Goal: Information Seeking & Learning: Learn about a topic

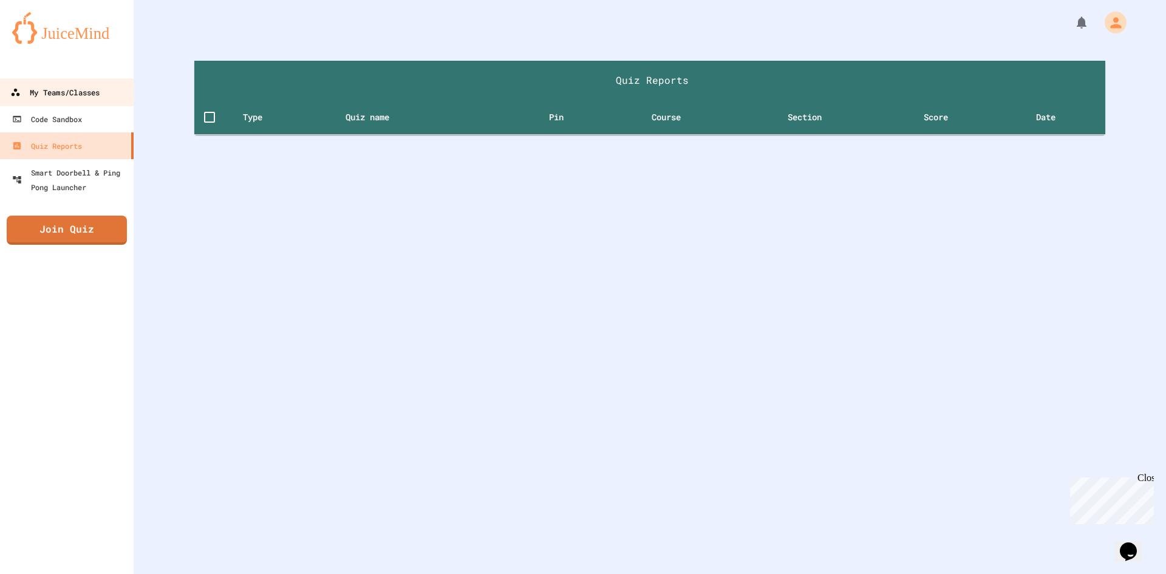
click at [84, 91] on div "My Teams/Classes" at bounding box center [54, 92] width 89 height 15
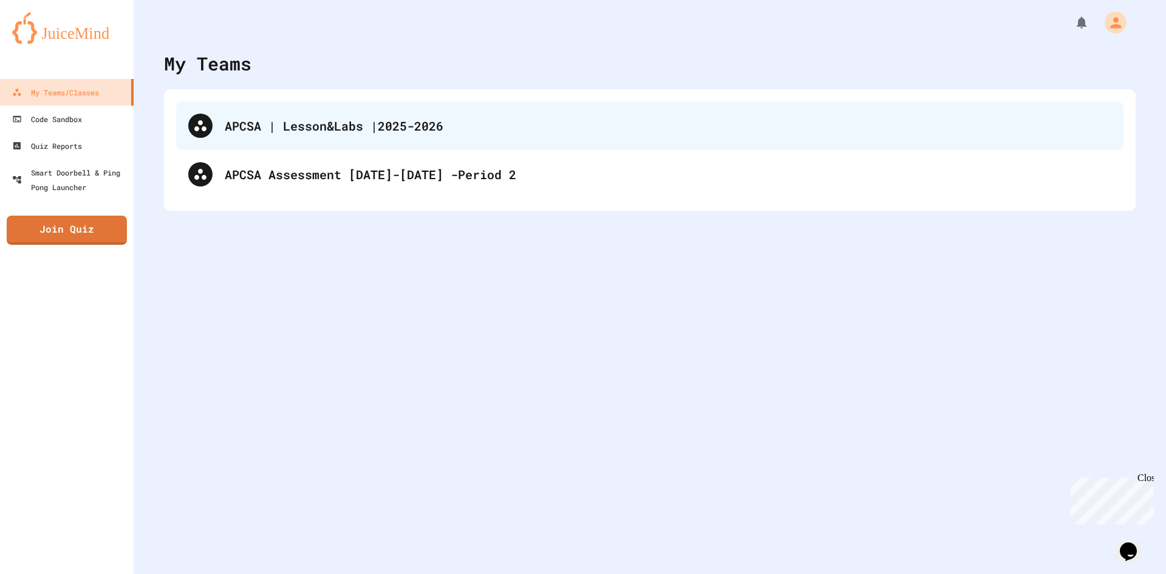
click at [398, 135] on div "APCSA | Lesson&Labs |2025-2026" at bounding box center [649, 125] width 947 height 49
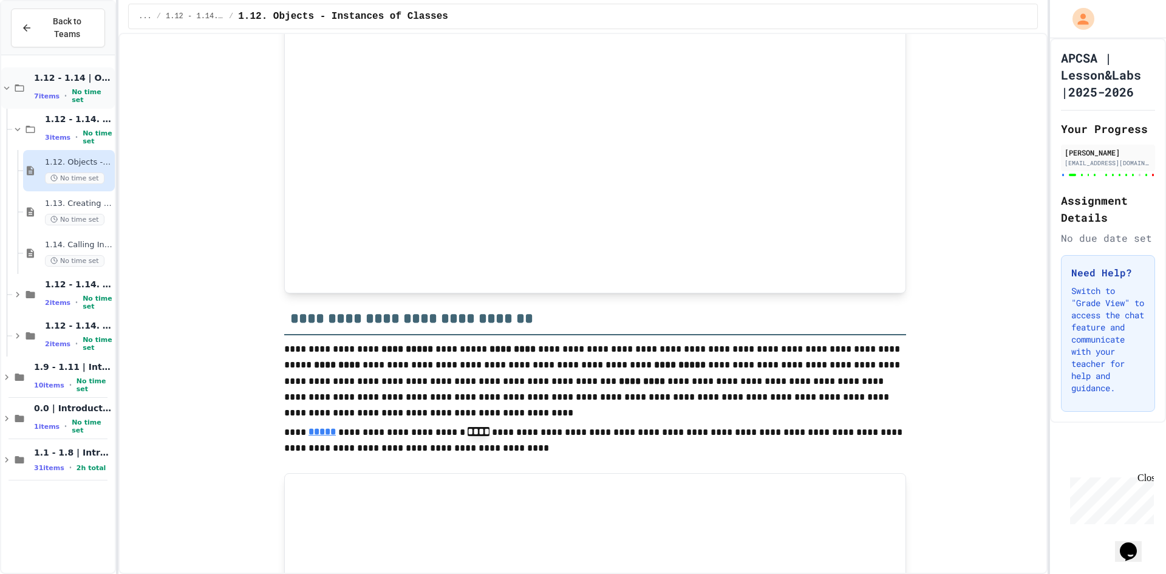
scroll to position [1032, 0]
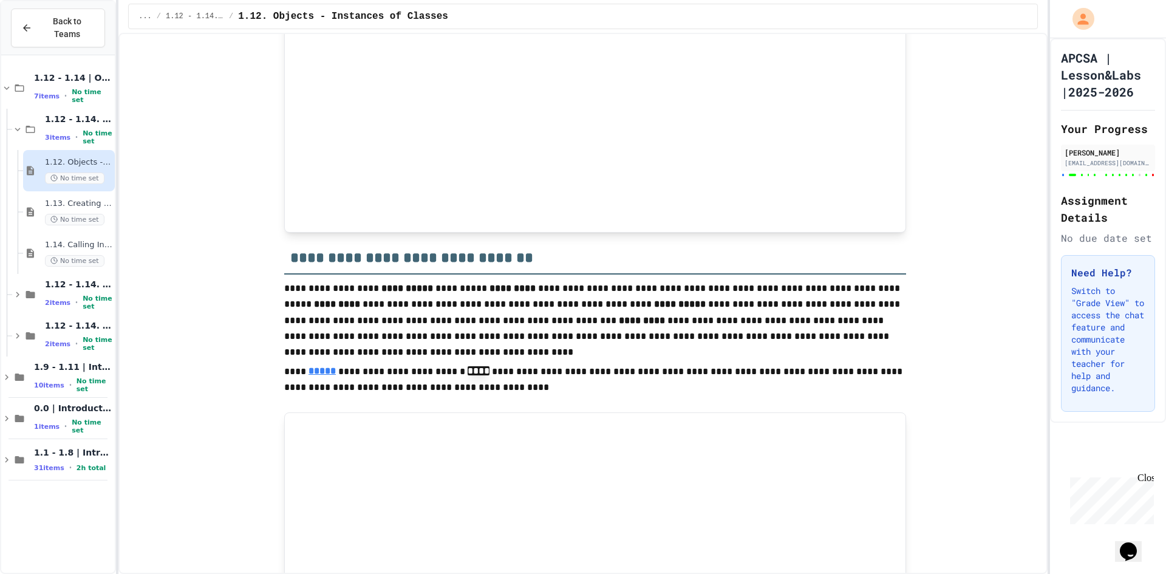
click at [52, 178] on div "1.12. Objects - Instances of Classes No time set" at bounding box center [69, 170] width 92 height 41
click at [56, 191] on div "1.13. Creating and Initializing Objects: Constructors No time set" at bounding box center [69, 211] width 92 height 41
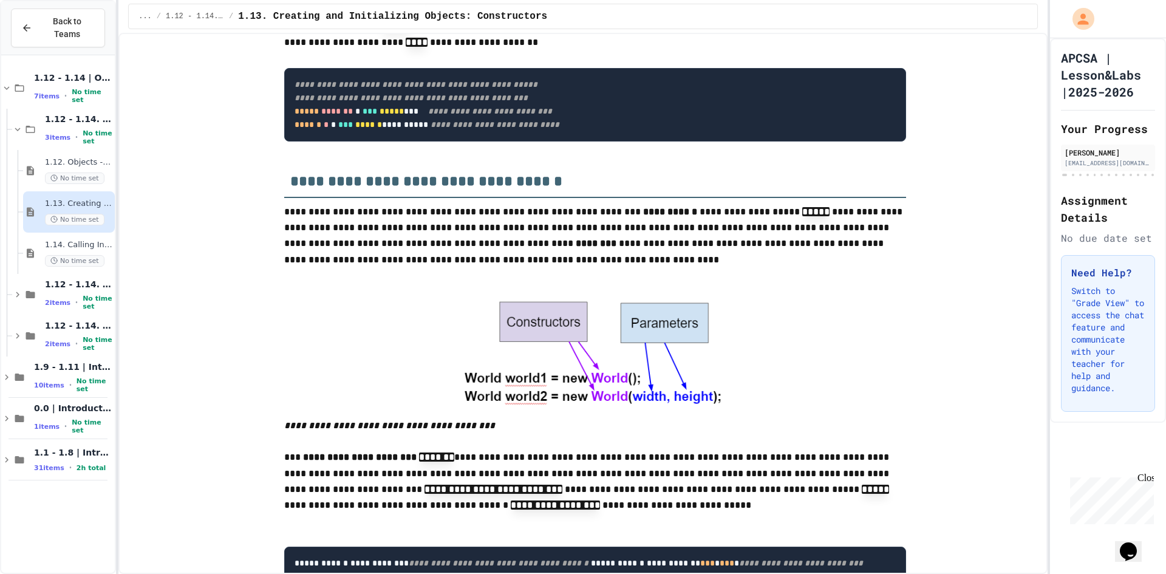
scroll to position [243, 0]
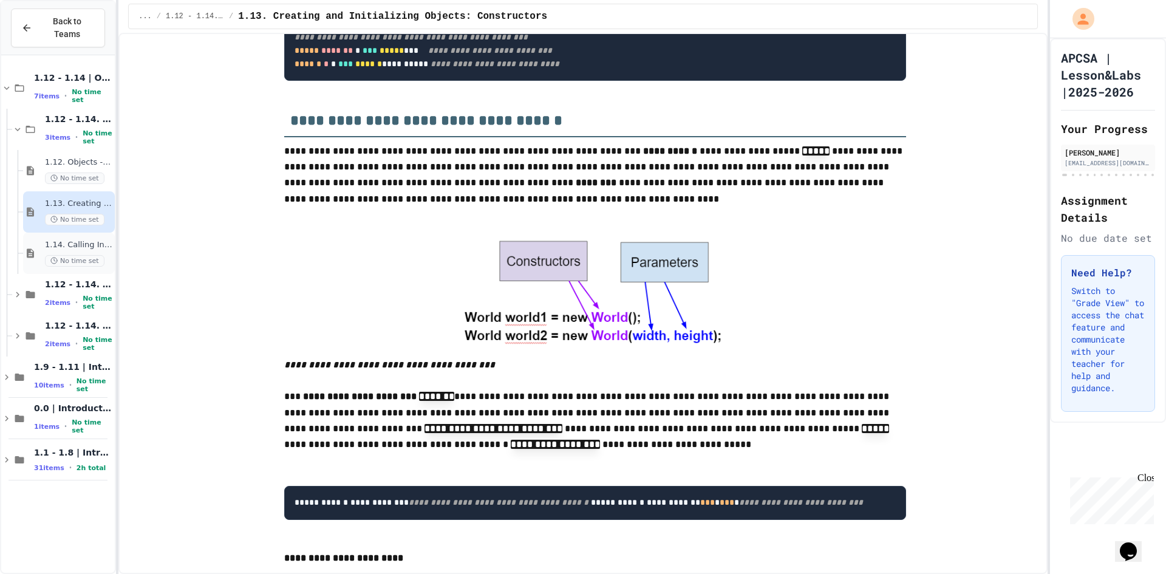
click at [98, 255] on span "No time set" at bounding box center [74, 261] width 59 height 12
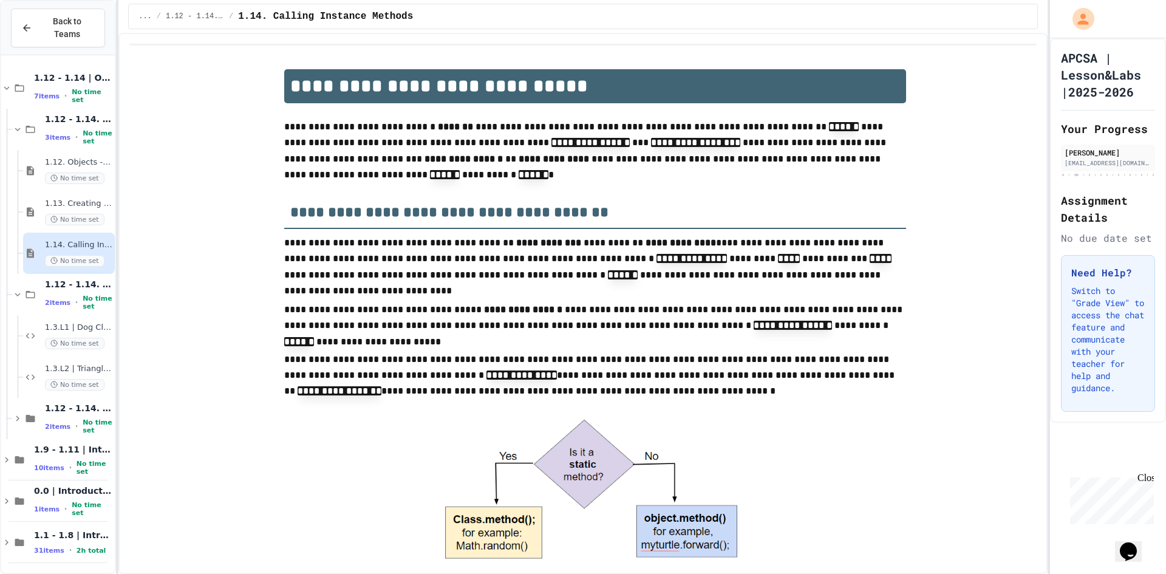
click at [10, 290] on div "1.12 - 1.14. | Graded Labs 2 items • No time set" at bounding box center [58, 294] width 114 height 41
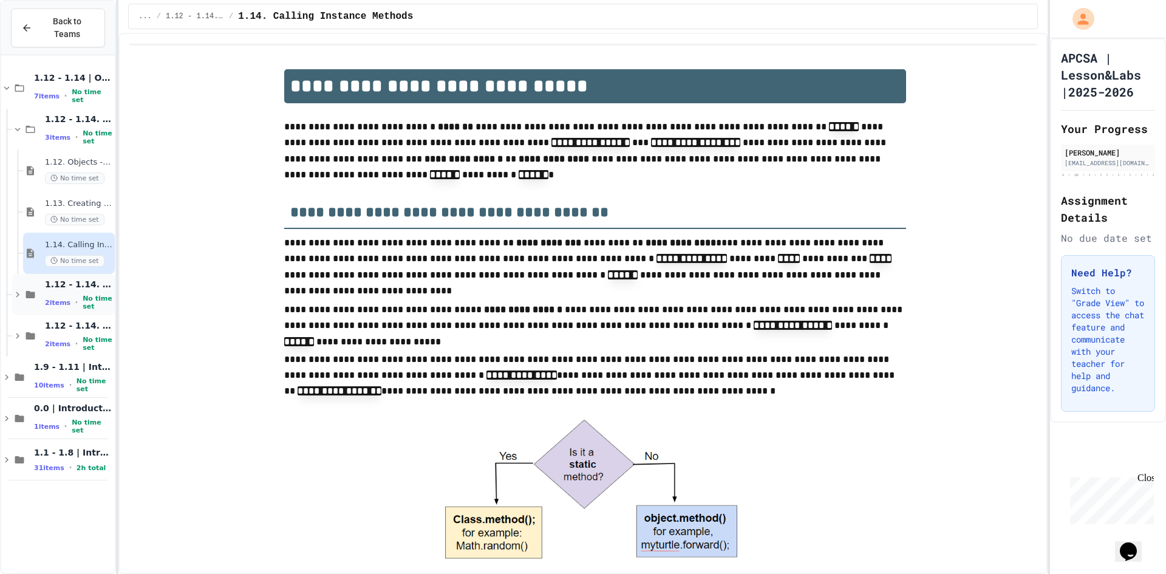
click at [18, 289] on icon at bounding box center [17, 294] width 11 height 11
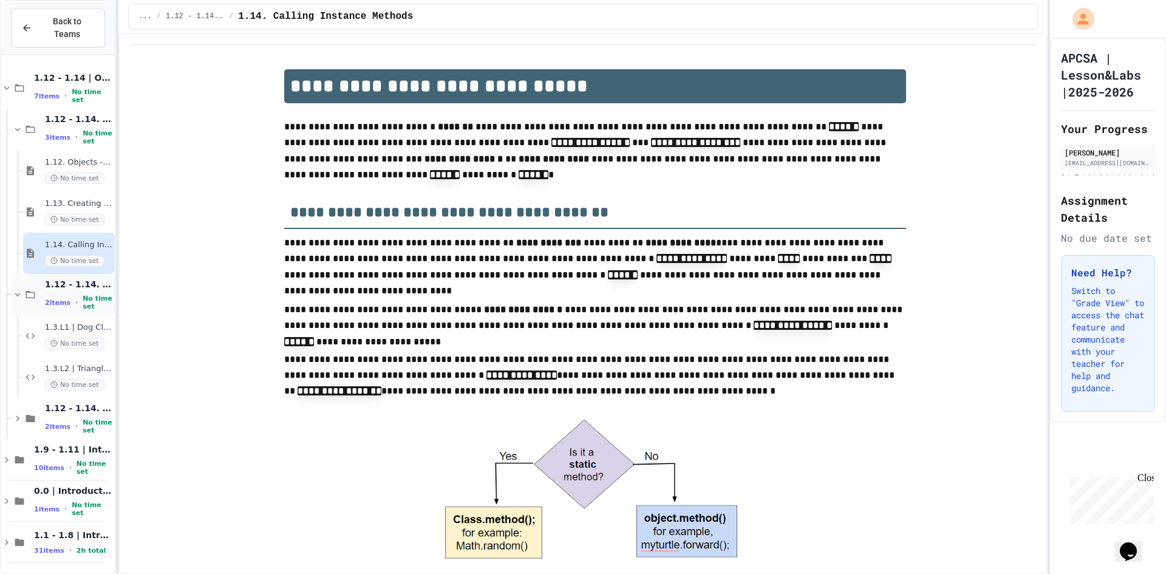
click at [83, 295] on span "No time set" at bounding box center [98, 302] width 30 height 16
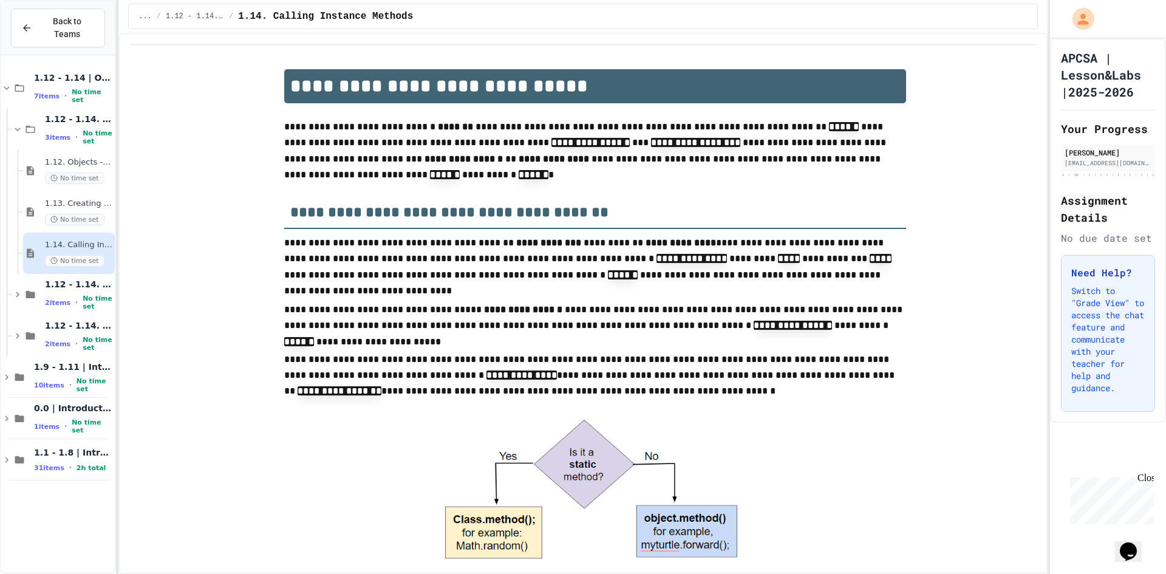
click at [83, 295] on span "No time set" at bounding box center [98, 302] width 30 height 16
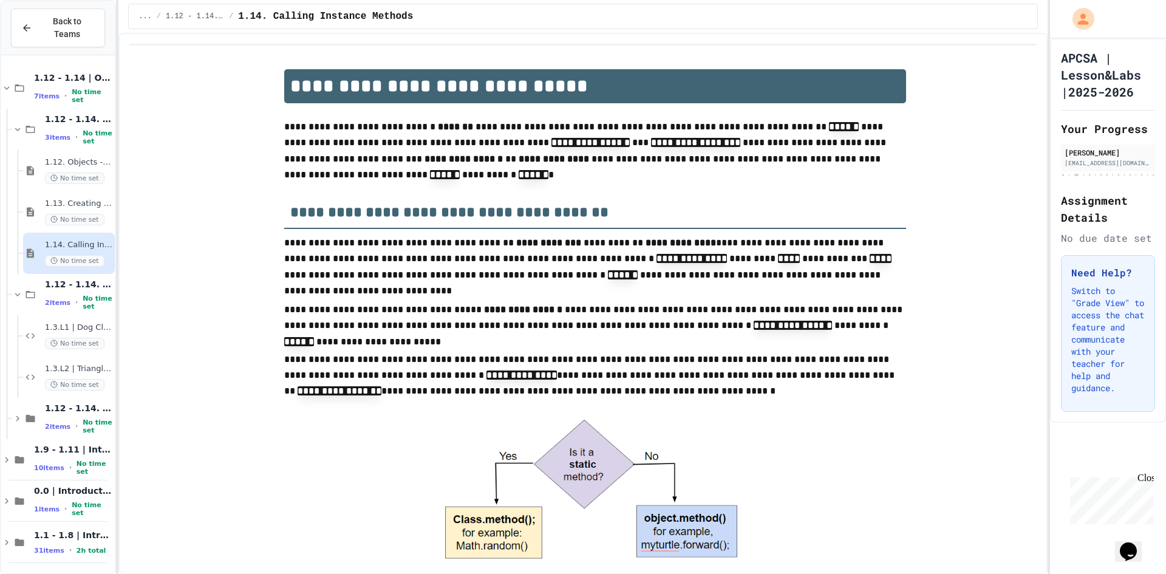
click at [83, 295] on span "No time set" at bounding box center [98, 302] width 30 height 16
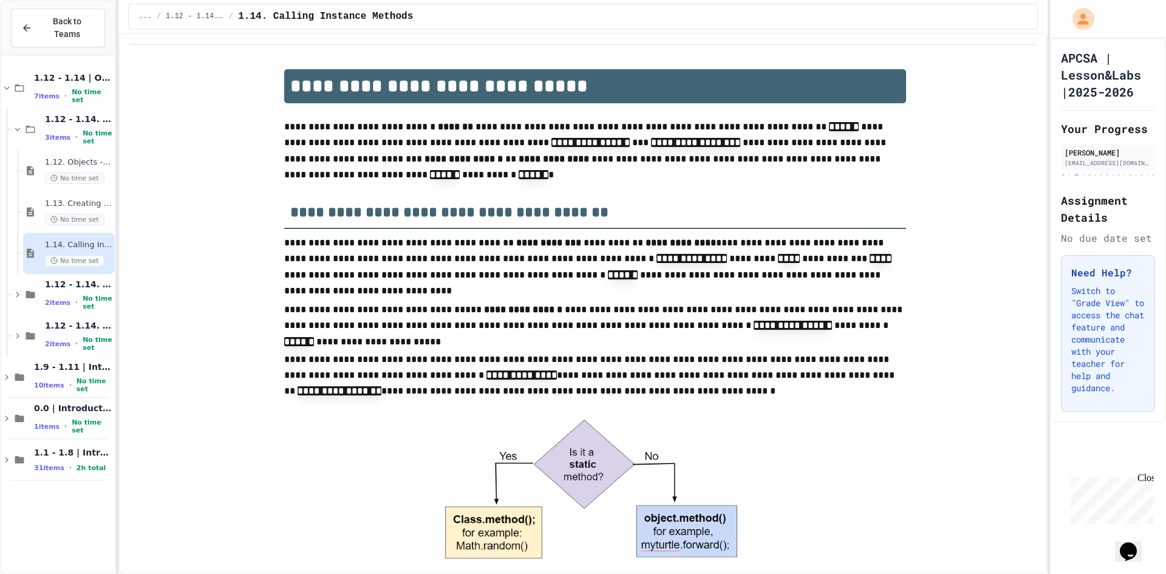
click at [73, 240] on span "1.14. Calling Instance Methods" at bounding box center [78, 245] width 67 height 10
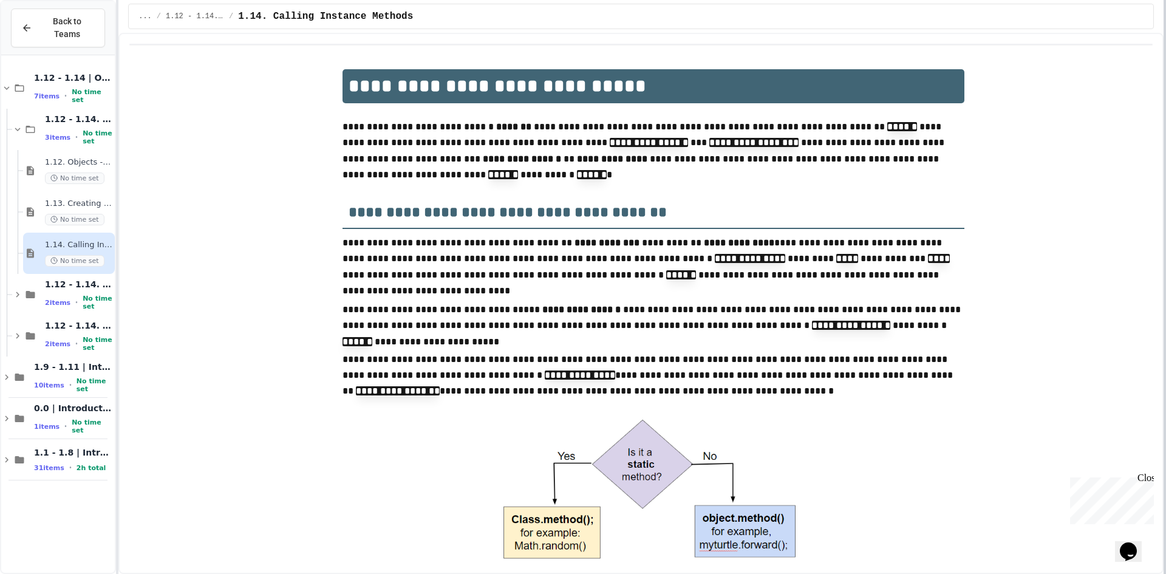
click at [1165, 180] on div at bounding box center [1164, 287] width 2 height 574
